Goal: Check status: Check status

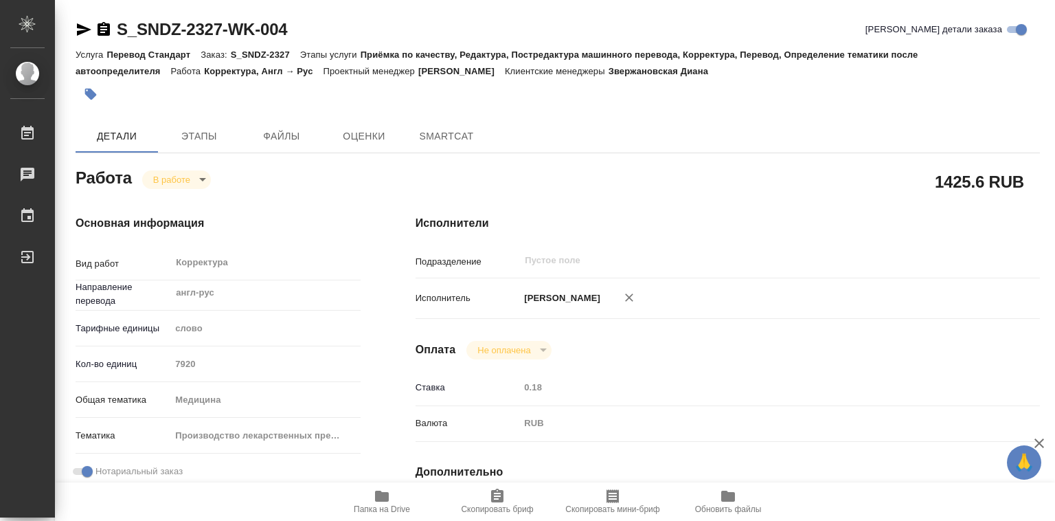
type textarea "x"
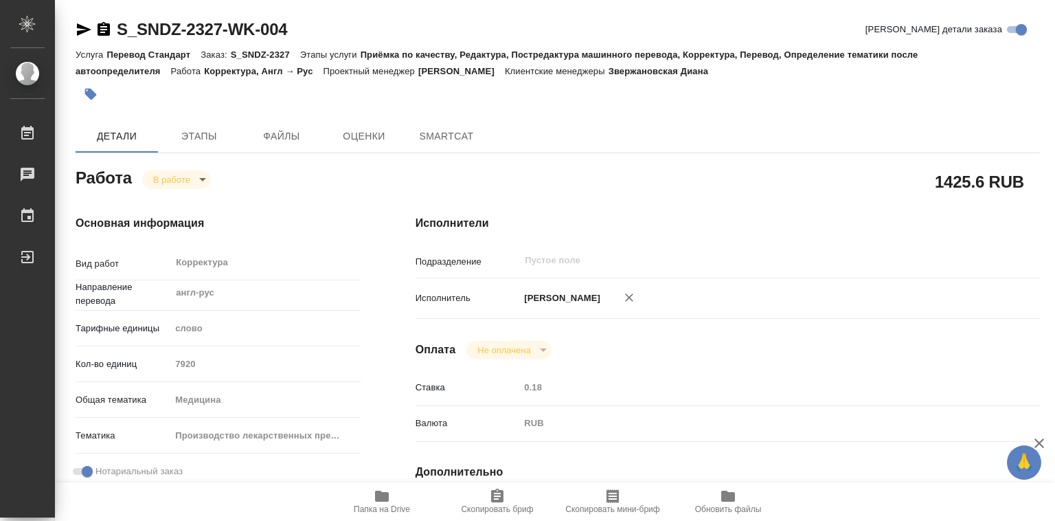
type textarea "x"
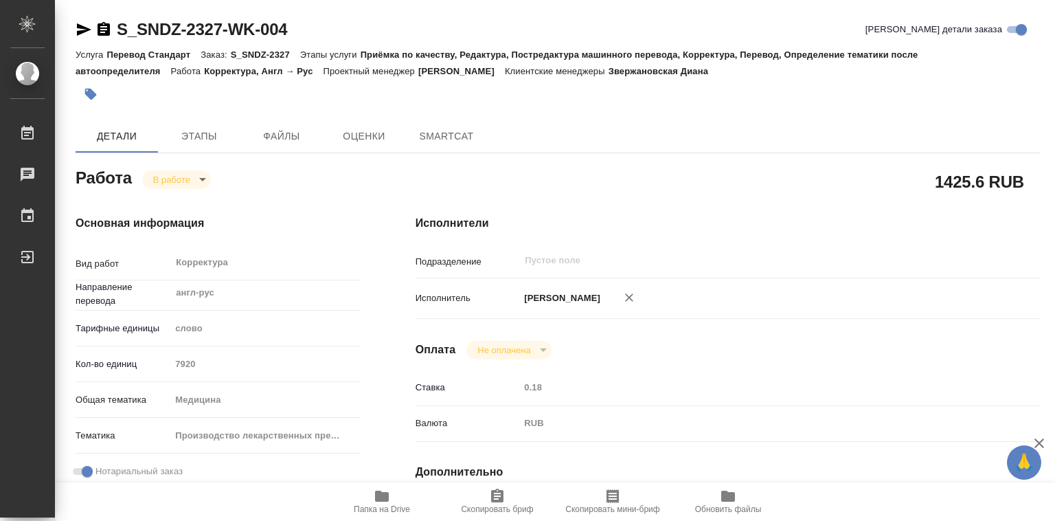
type textarea "x"
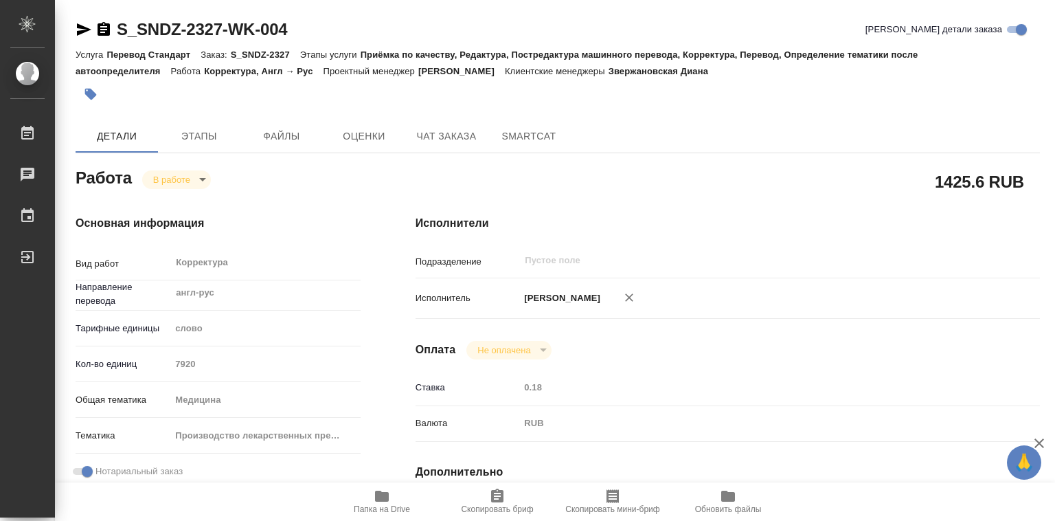
type textarea "x"
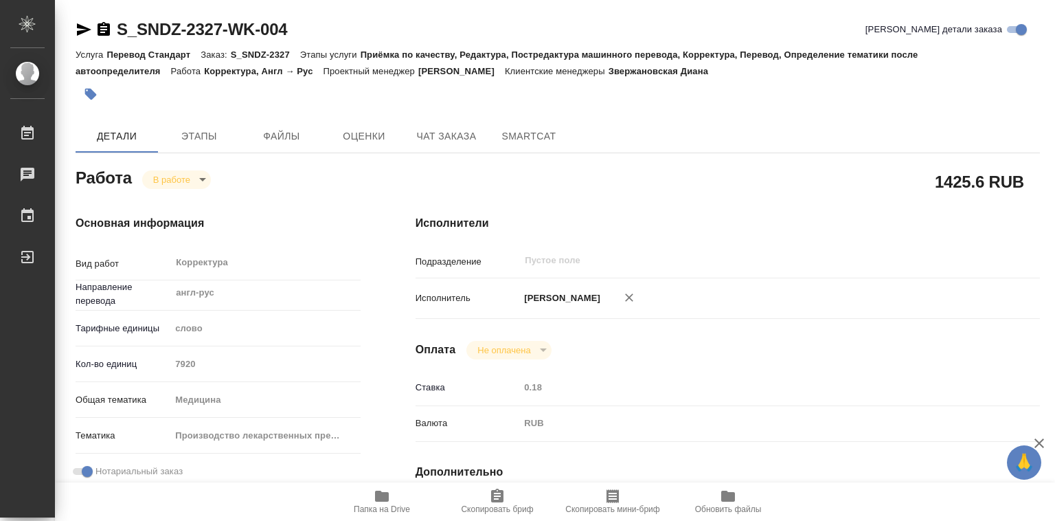
type textarea "x"
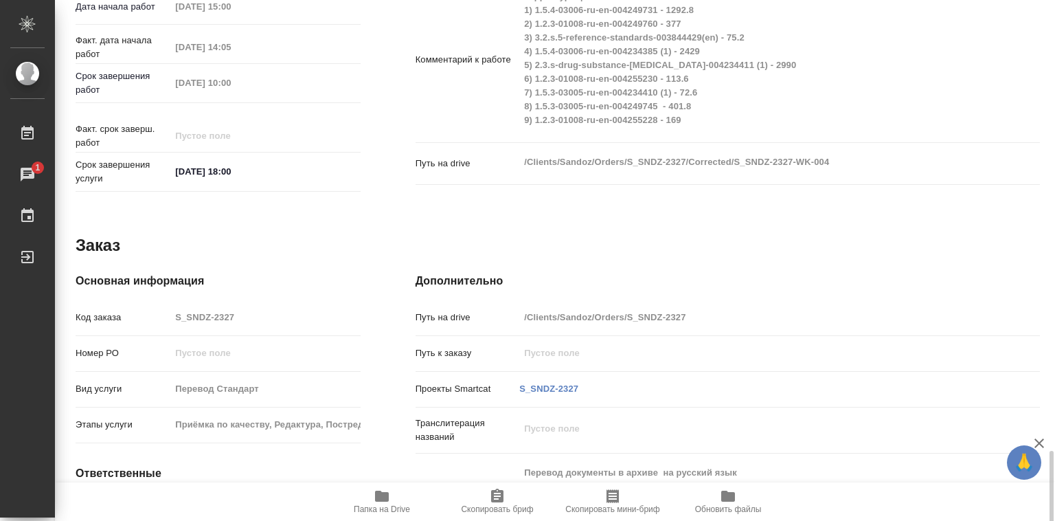
scroll to position [701, 0]
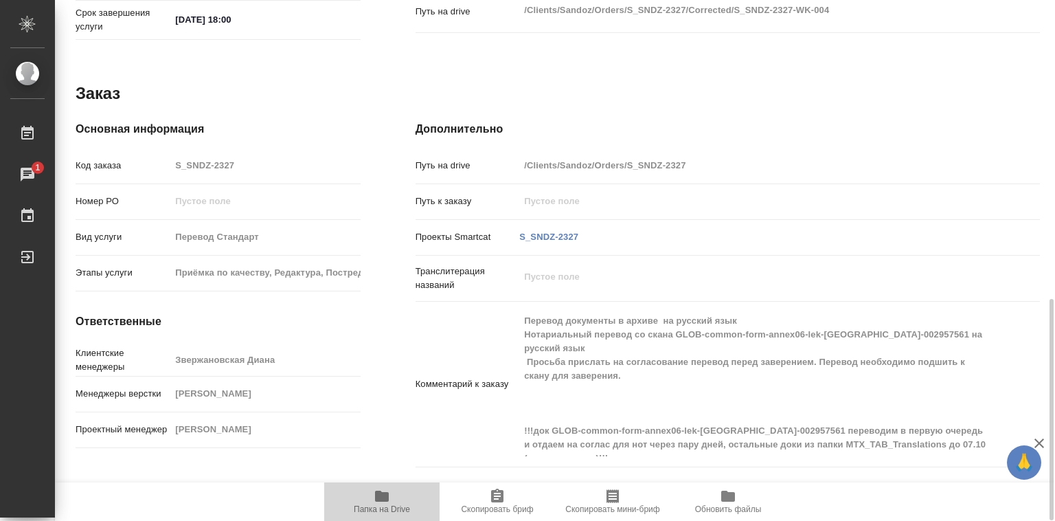
click at [379, 494] on icon "button" at bounding box center [382, 495] width 14 height 11
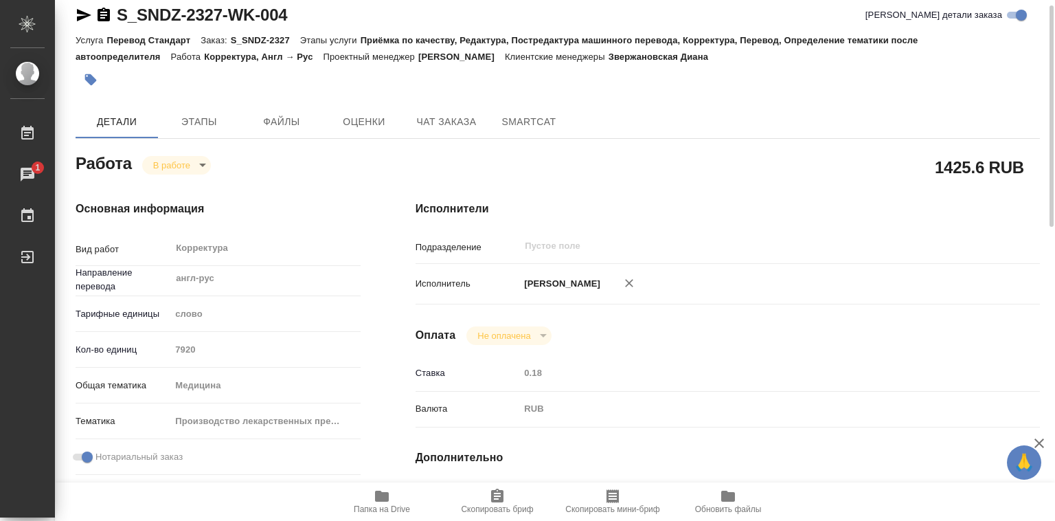
click at [194, 163] on body "🙏 .cls-1 fill:#fff; AWATERA [PERSON_NAME]lebedeva Работы 1 Чаты График Выйти S_…" at bounding box center [527, 260] width 1055 height 521
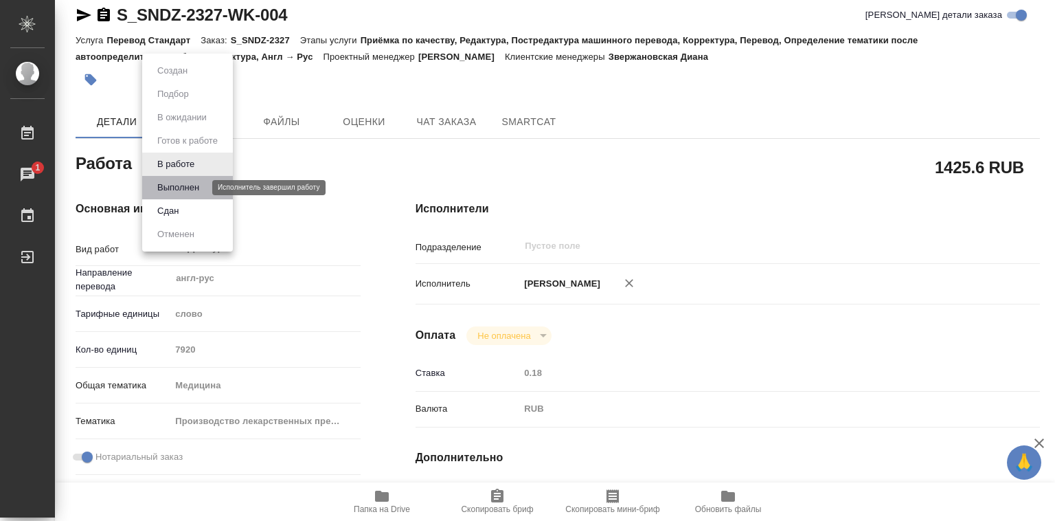
click at [190, 187] on button "Выполнен" at bounding box center [178, 187] width 50 height 15
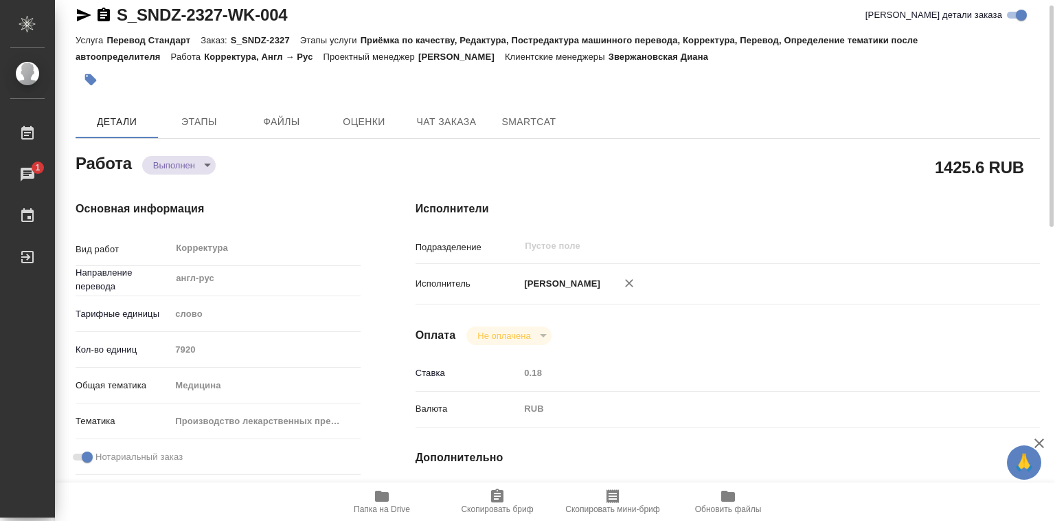
type textarea "x"
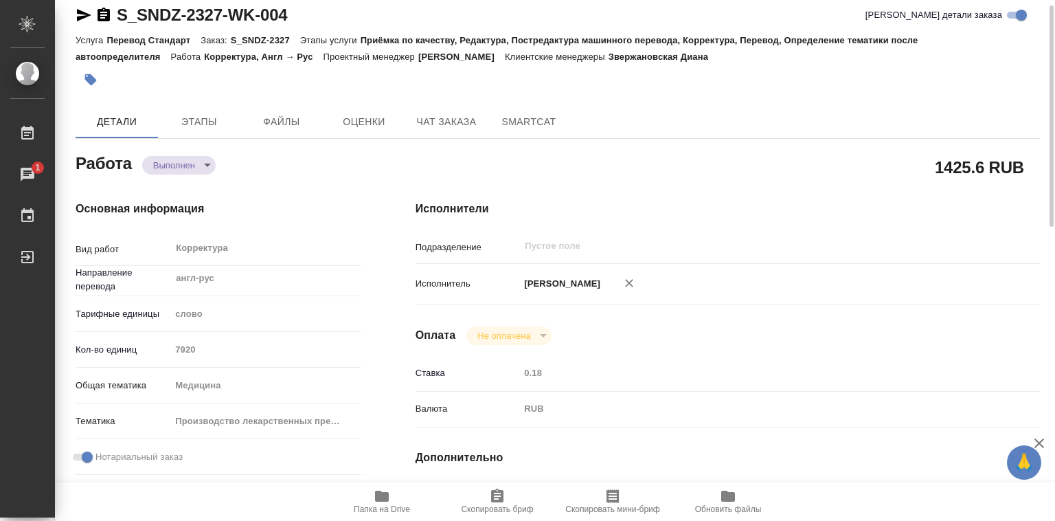
type textarea "x"
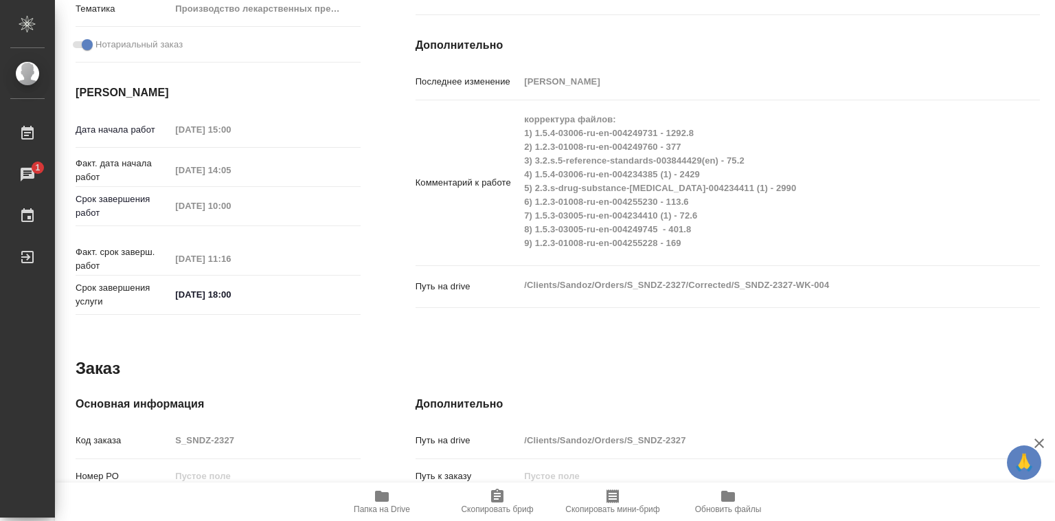
scroll to position [564, 0]
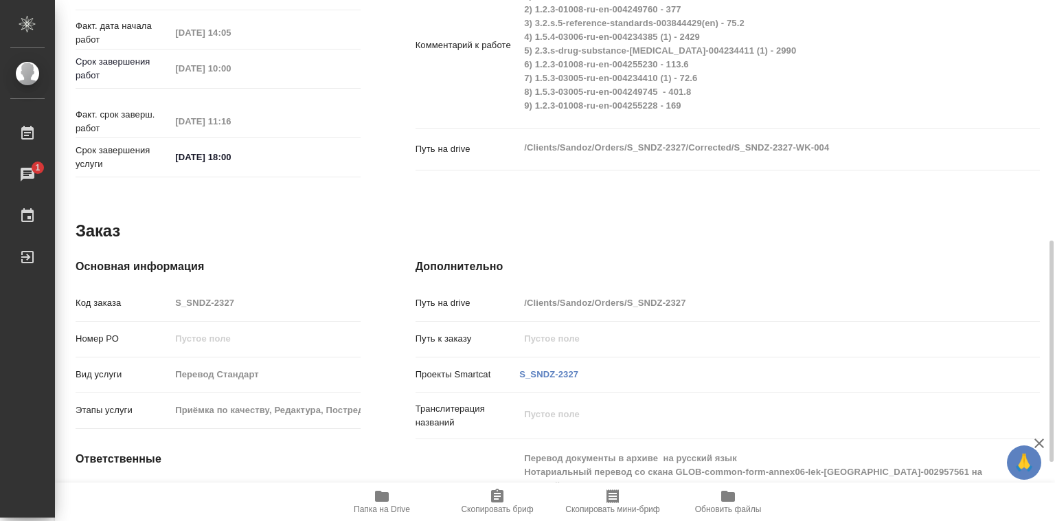
type textarea "x"
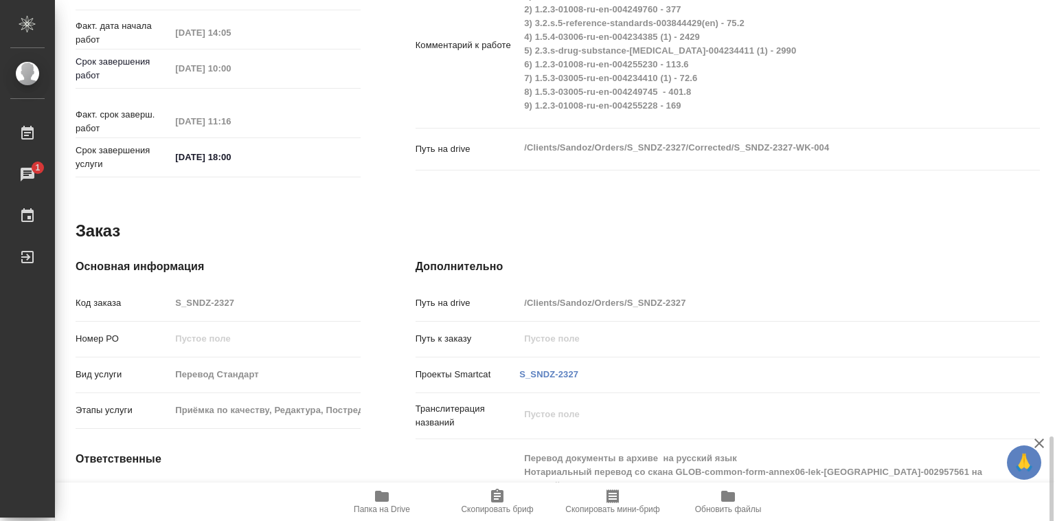
scroll to position [701, 0]
